Goal: Task Accomplishment & Management: Manage account settings

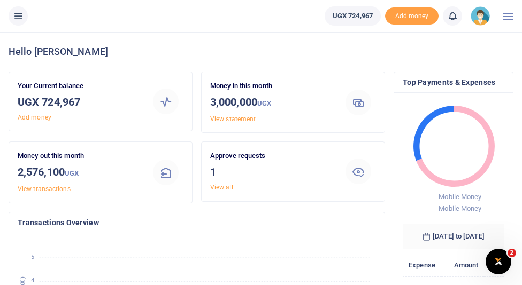
scroll to position [0, 1]
click at [226, 189] on link "View all" at bounding box center [221, 187] width 23 height 7
click at [224, 187] on link "View all" at bounding box center [221, 187] width 23 height 7
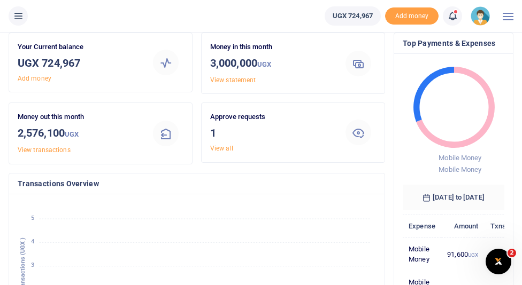
scroll to position [41, 0]
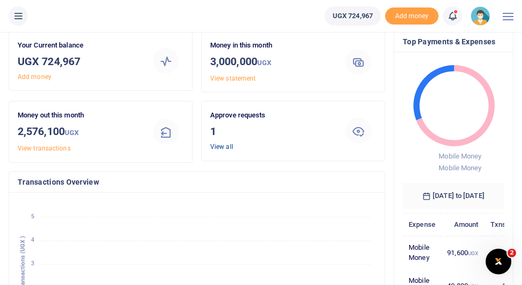
click at [222, 148] on link "View all" at bounding box center [221, 146] width 23 height 7
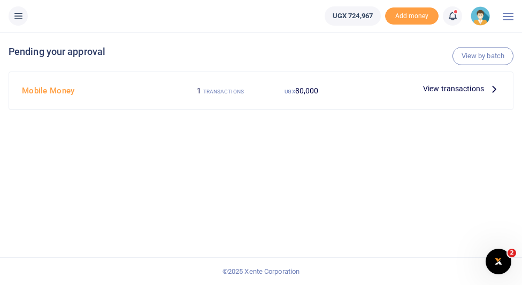
click at [447, 89] on span "View transactions" at bounding box center [453, 89] width 61 height 12
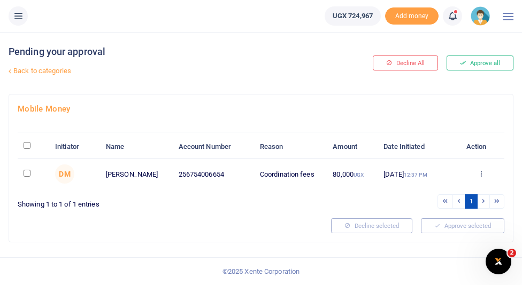
click at [29, 172] on input "checkbox" at bounding box center [27, 173] width 7 height 7
checkbox input "true"
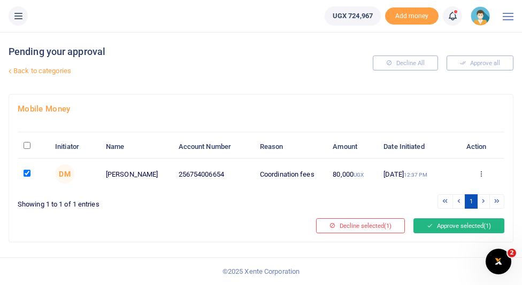
click at [465, 228] on button "Approve selected (1)" at bounding box center [458, 226] width 91 height 15
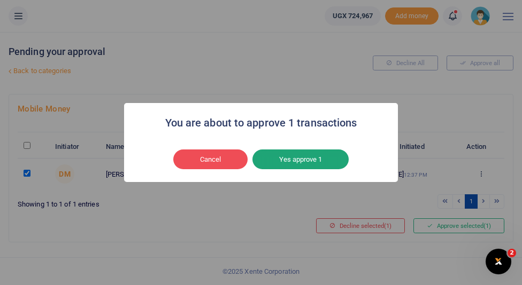
click at [316, 157] on button "Yes approve 1" at bounding box center [300, 160] width 96 height 20
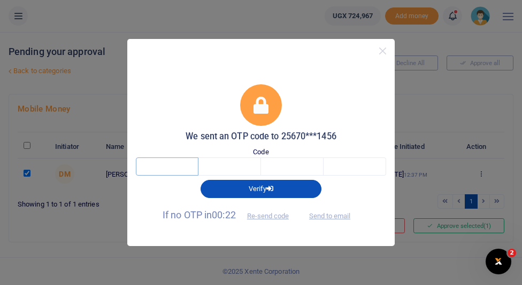
click at [193, 169] on input "text" at bounding box center [167, 167] width 63 height 18
type input "4"
type input "1"
type input "4"
type input "7"
